Goal: Check status: Check status

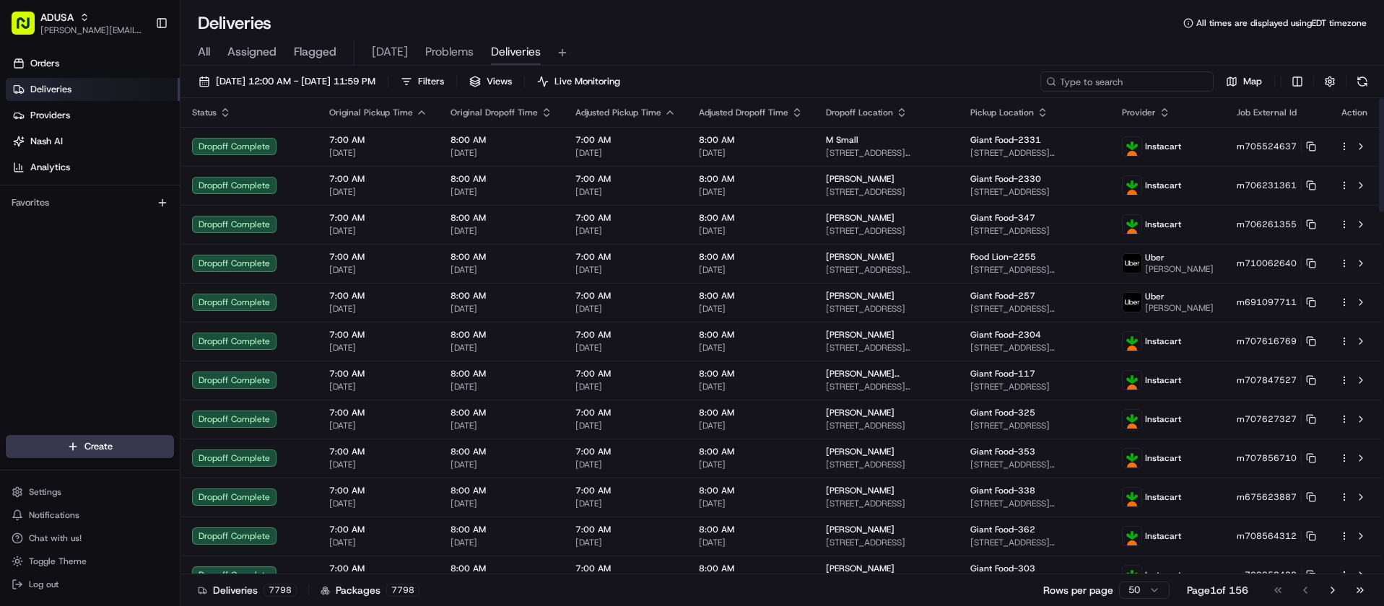
click at [1117, 80] on input at bounding box center [1126, 81] width 173 height 20
paste input "m708194201"
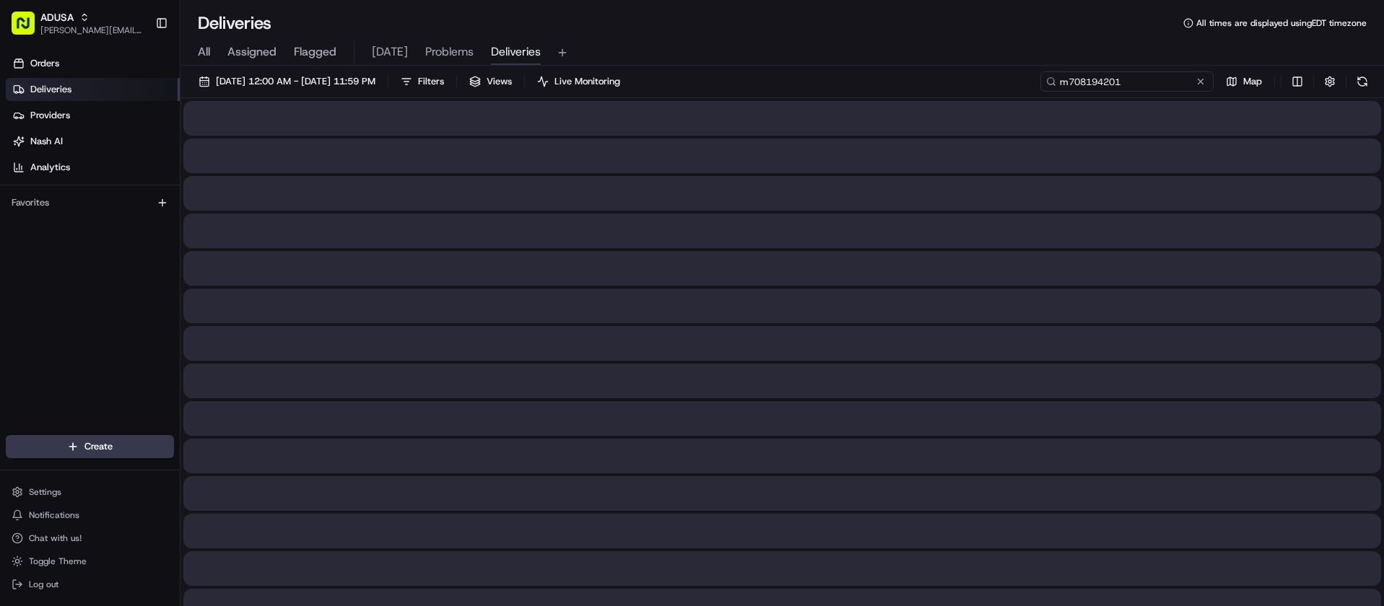
type input "m708194201"
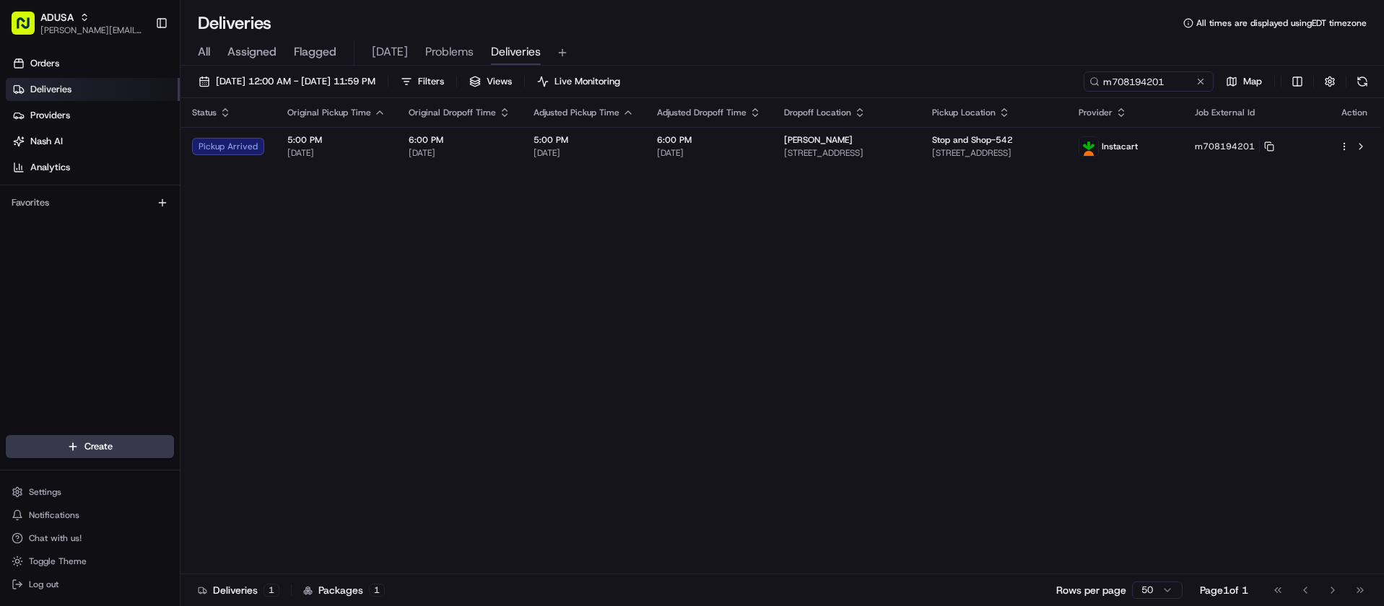
click at [44, 284] on div "Orders Deliveries Providers [PERSON_NAME] Analytics Favorites" at bounding box center [90, 245] width 180 height 398
click at [1199, 83] on button at bounding box center [1200, 81] width 14 height 14
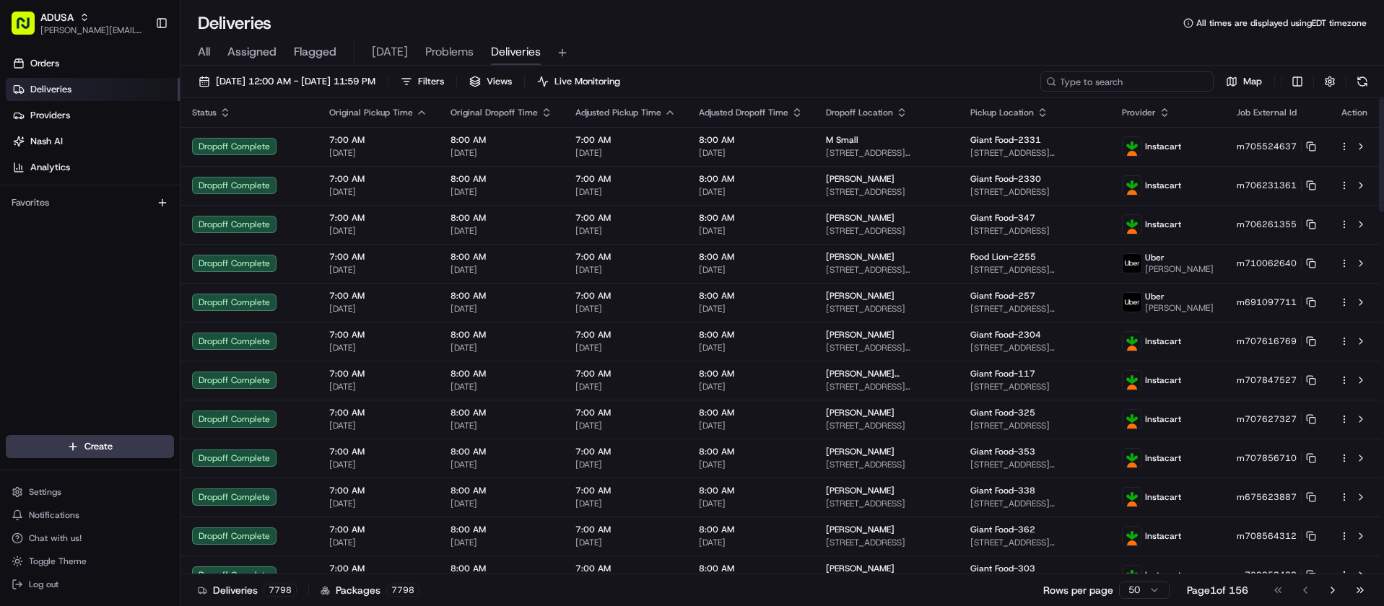
click at [1167, 83] on input at bounding box center [1126, 81] width 173 height 20
paste input "m707388856"
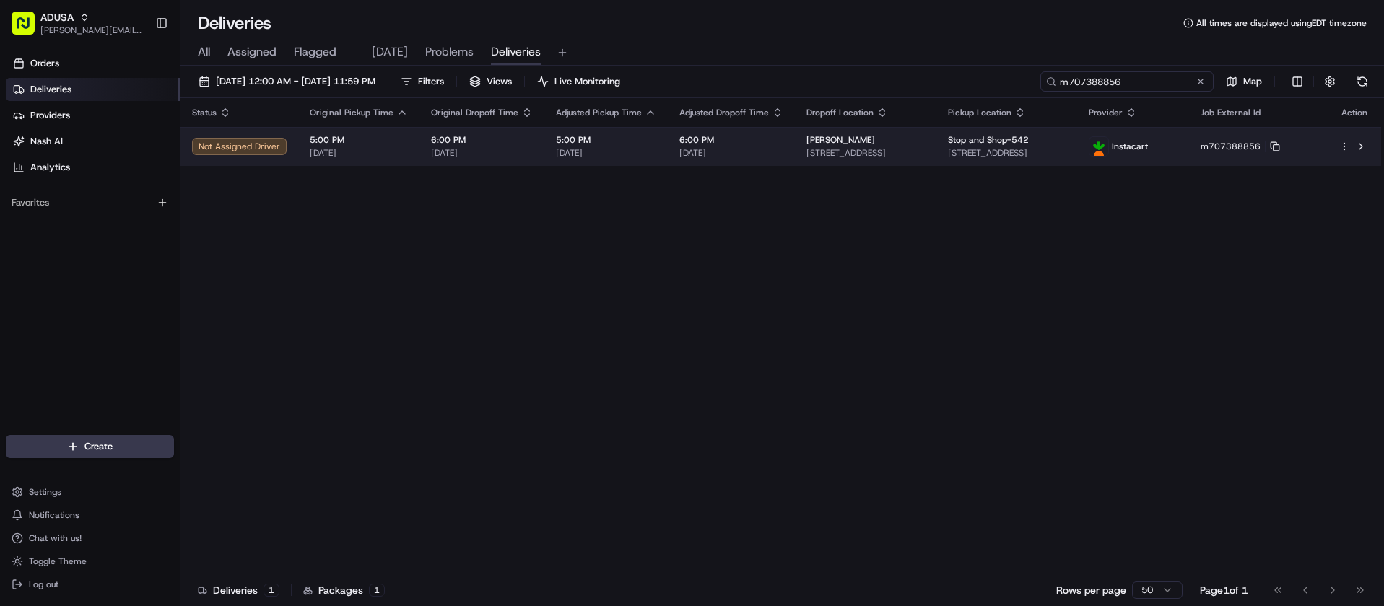
type input "m707388856"
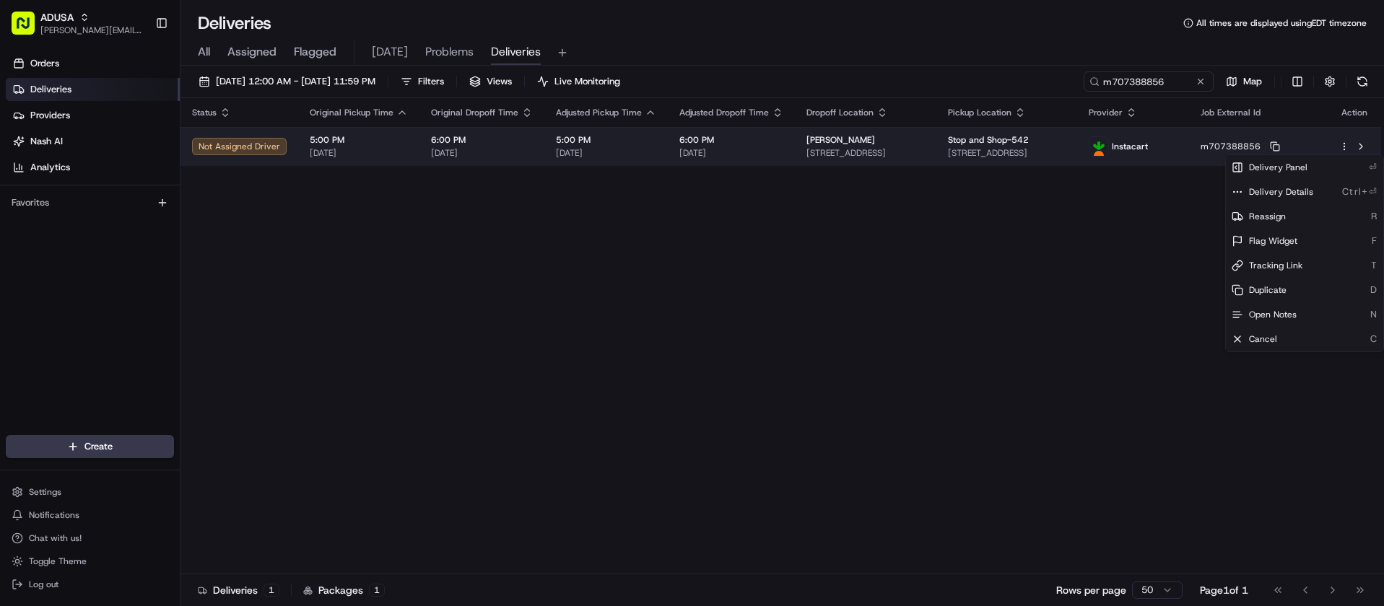
click at [1344, 147] on html "ADUSA [PERSON_NAME][EMAIL_ADDRESS][PERSON_NAME][DOMAIN_NAME] Toggle Sidebar Ord…" at bounding box center [692, 303] width 1384 height 606
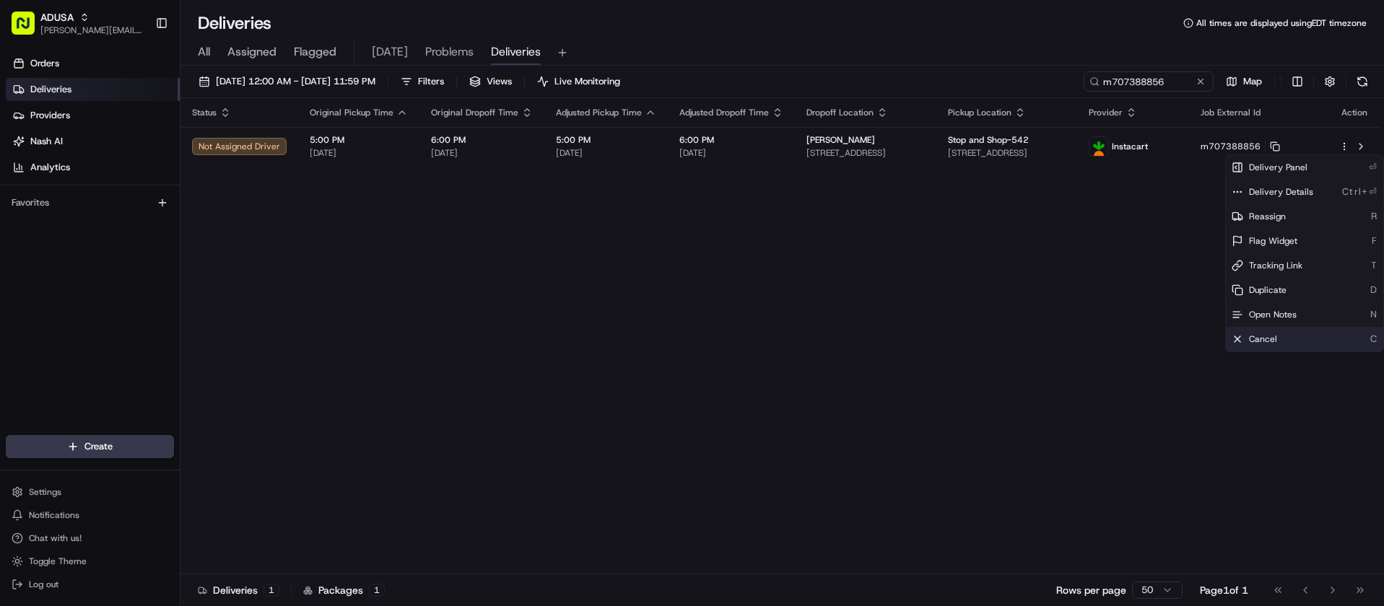
click at [1271, 332] on div "Cancel C" at bounding box center [1304, 339] width 157 height 25
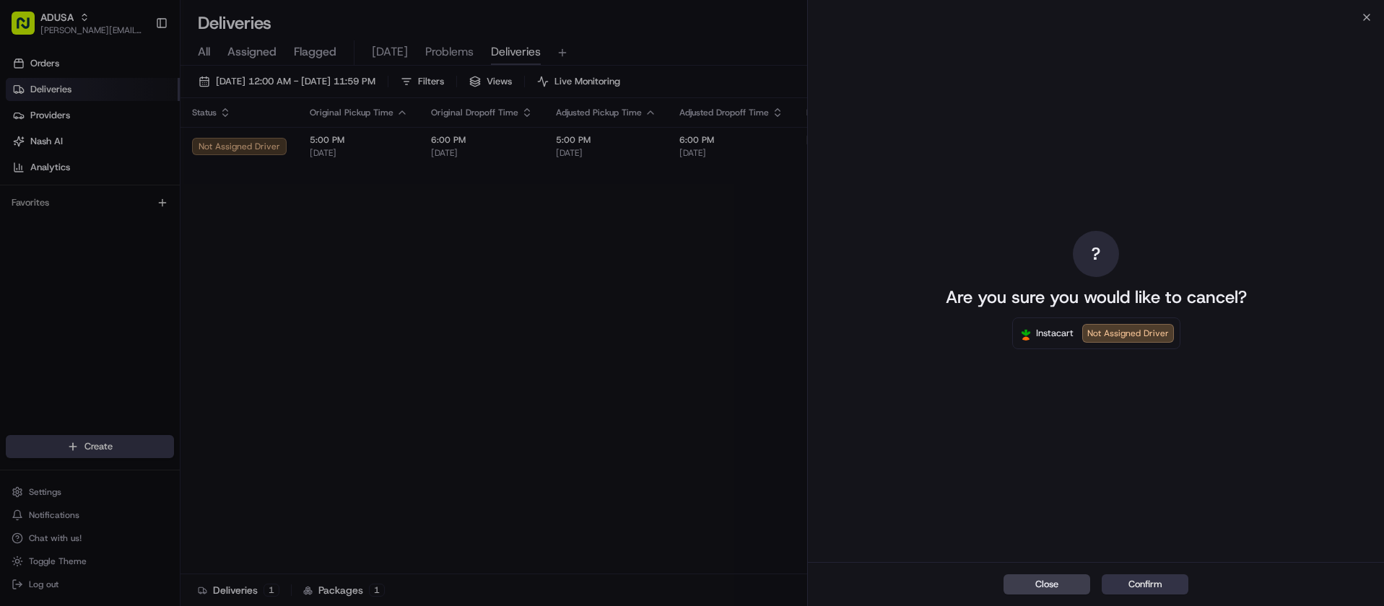
click at [1163, 577] on button "Confirm" at bounding box center [1144, 585] width 87 height 20
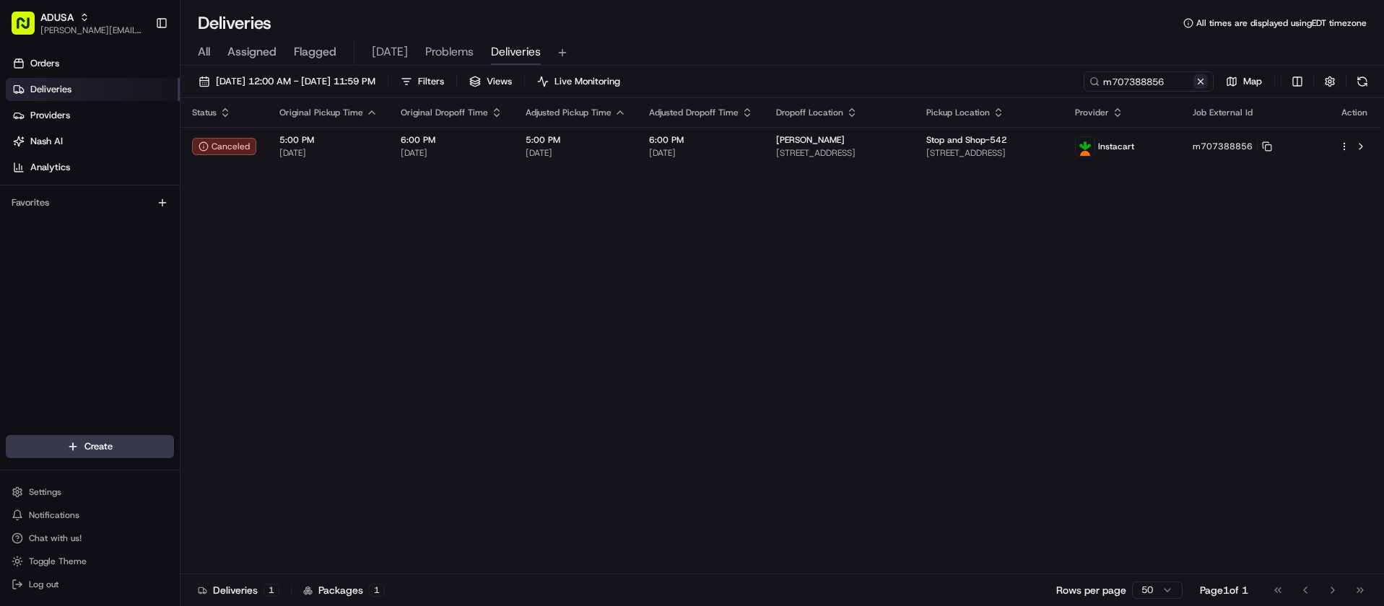
click at [1197, 78] on button at bounding box center [1200, 81] width 14 height 14
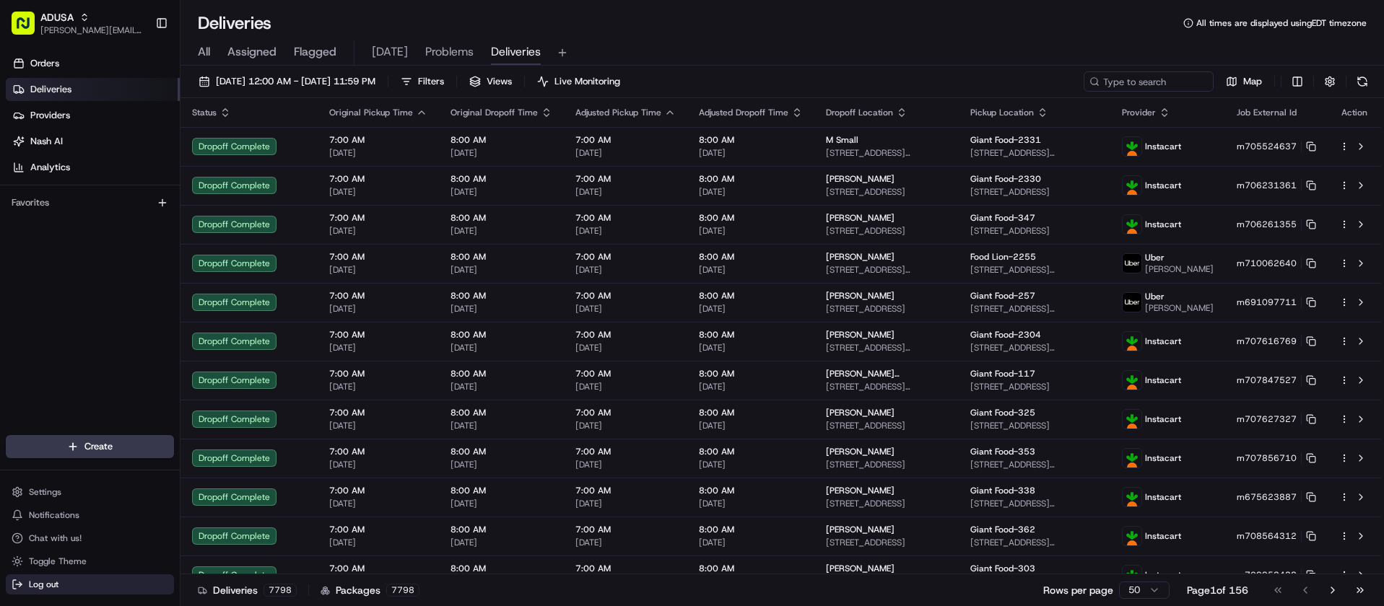
click at [45, 593] on button "Log out" at bounding box center [90, 585] width 168 height 20
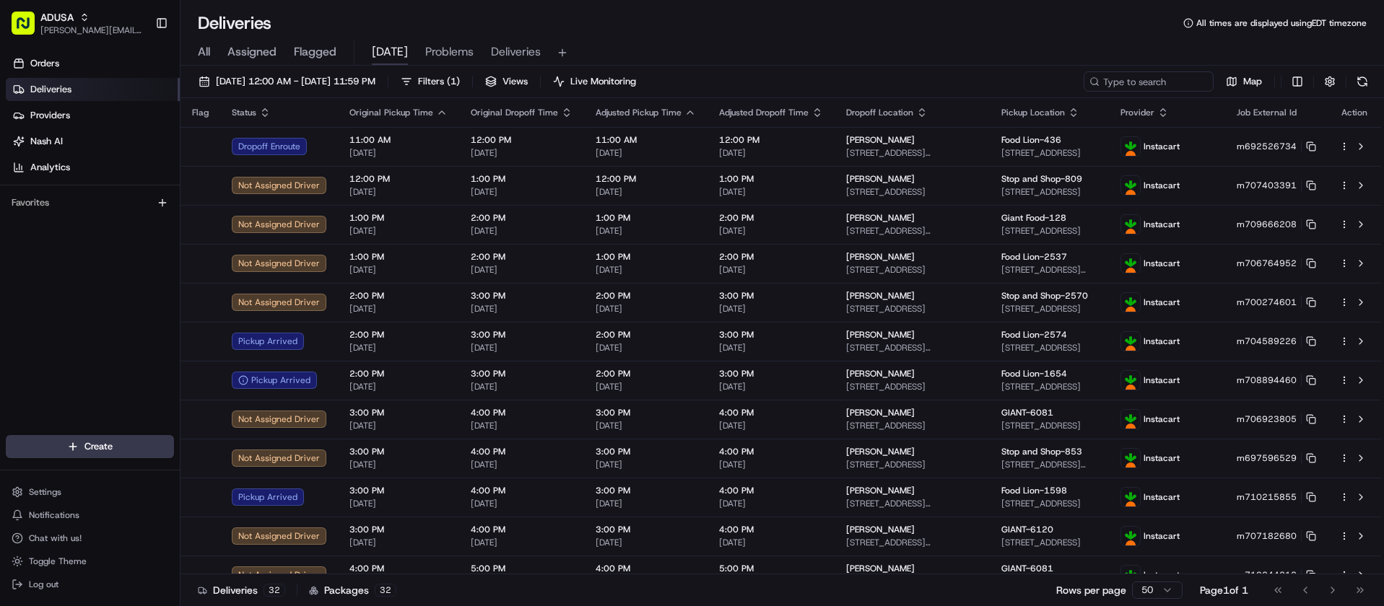
scroll to position [800, 0]
